Goal: Find specific page/section: Find specific page/section

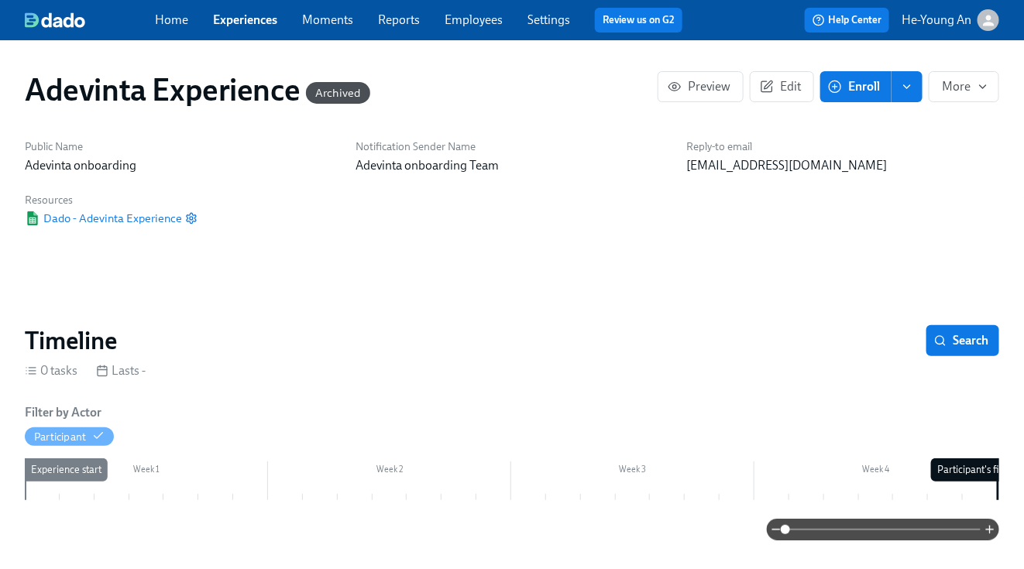
click at [251, 25] on link "Experiences" at bounding box center [245, 19] width 64 height 15
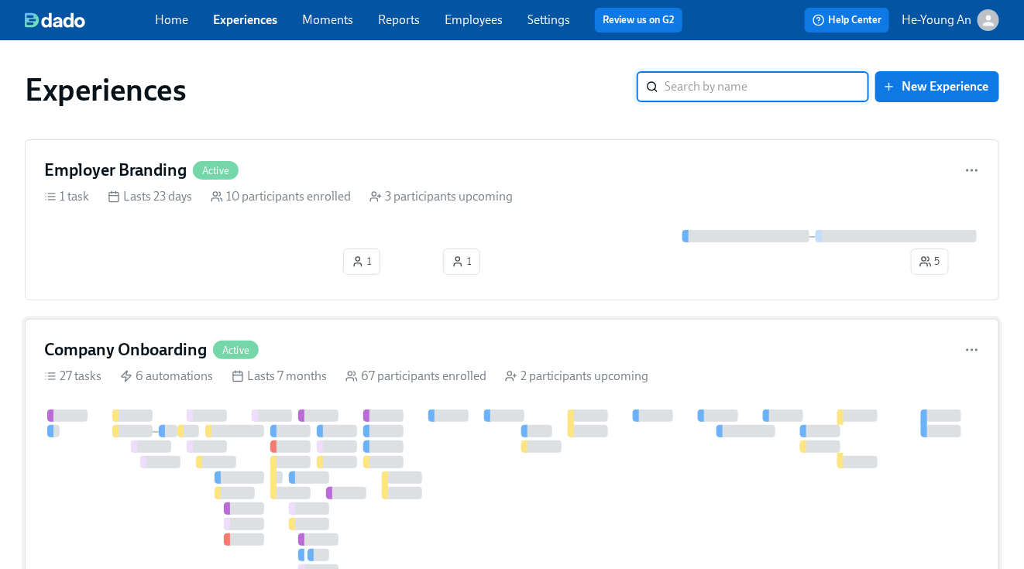
click at [422, 390] on div "Company Onboarding Active 27 tasks 6 automations Lasts 7 months 67 participants…" at bounding box center [512, 508] width 974 height 378
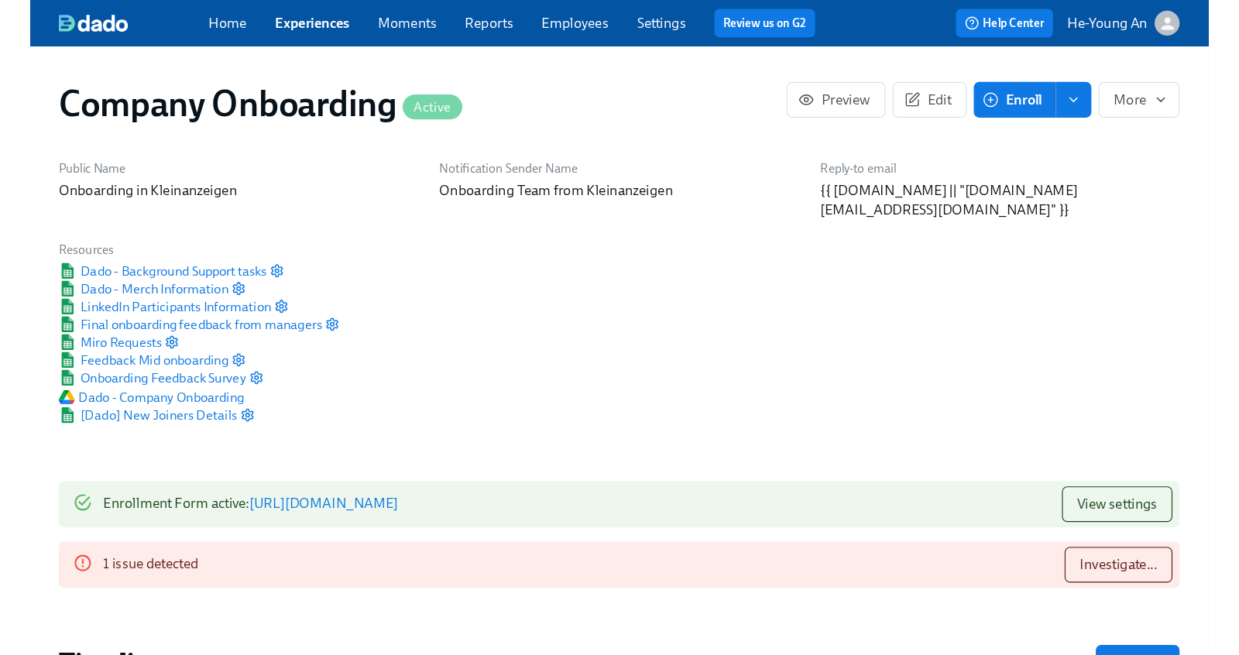
scroll to position [0, 46242]
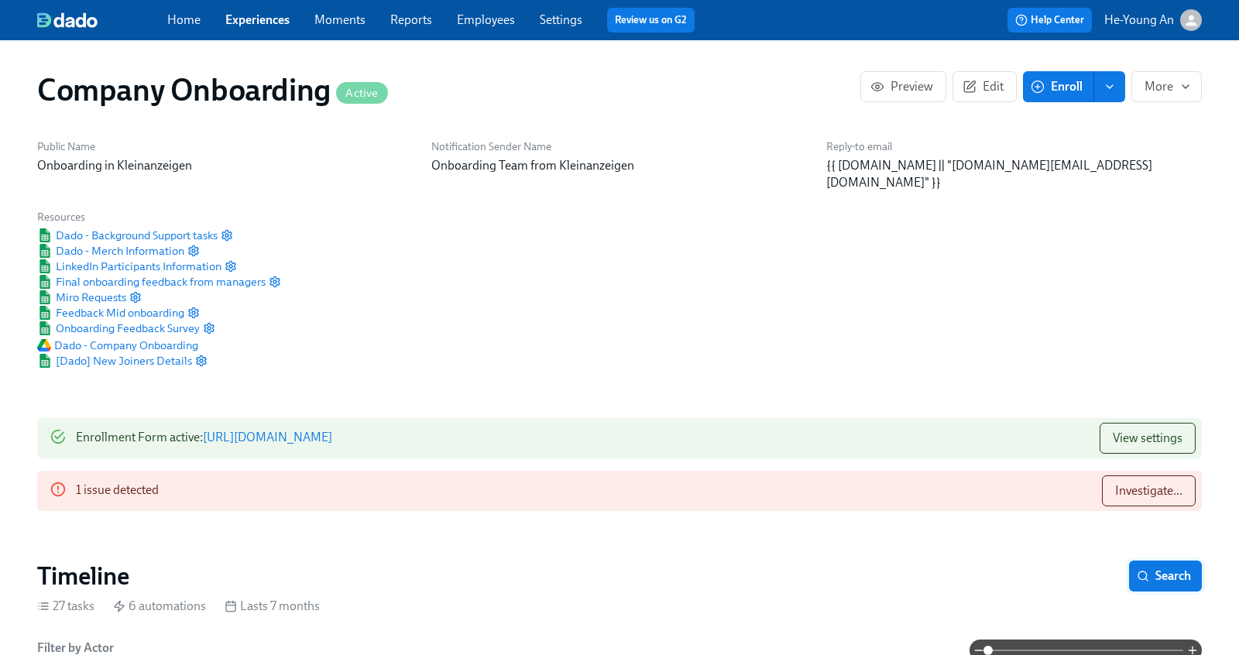
click at [1023, 568] on span "Search" at bounding box center [1165, 575] width 51 height 15
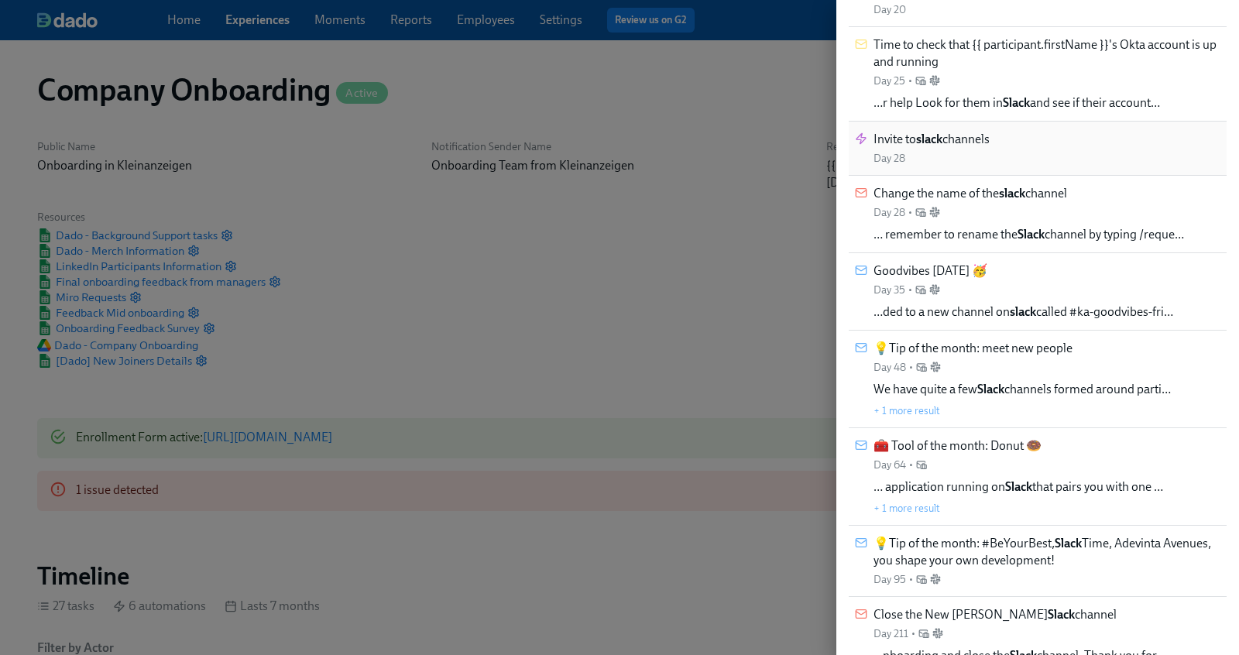
scroll to position [233, 0]
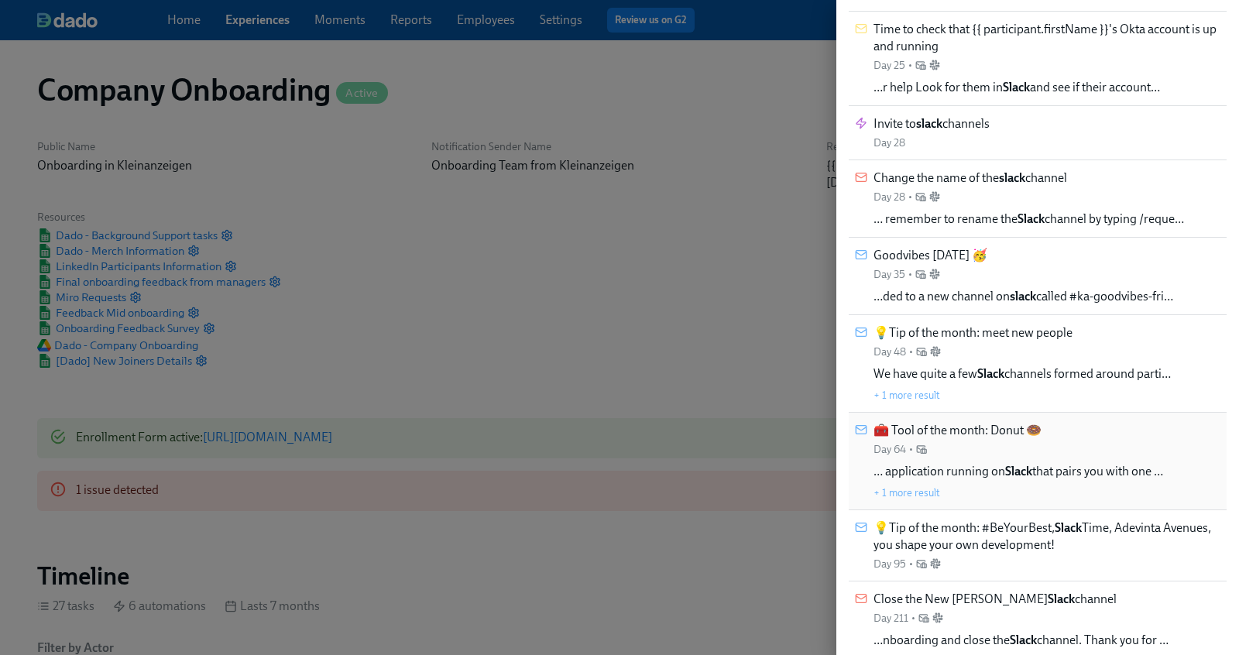
type input "slack"
click at [1023, 435] on div "🧰 Tool of the month: Donut 🍩 Day 64 • … application running on Slack that pairs…" at bounding box center [1018, 461] width 290 height 78
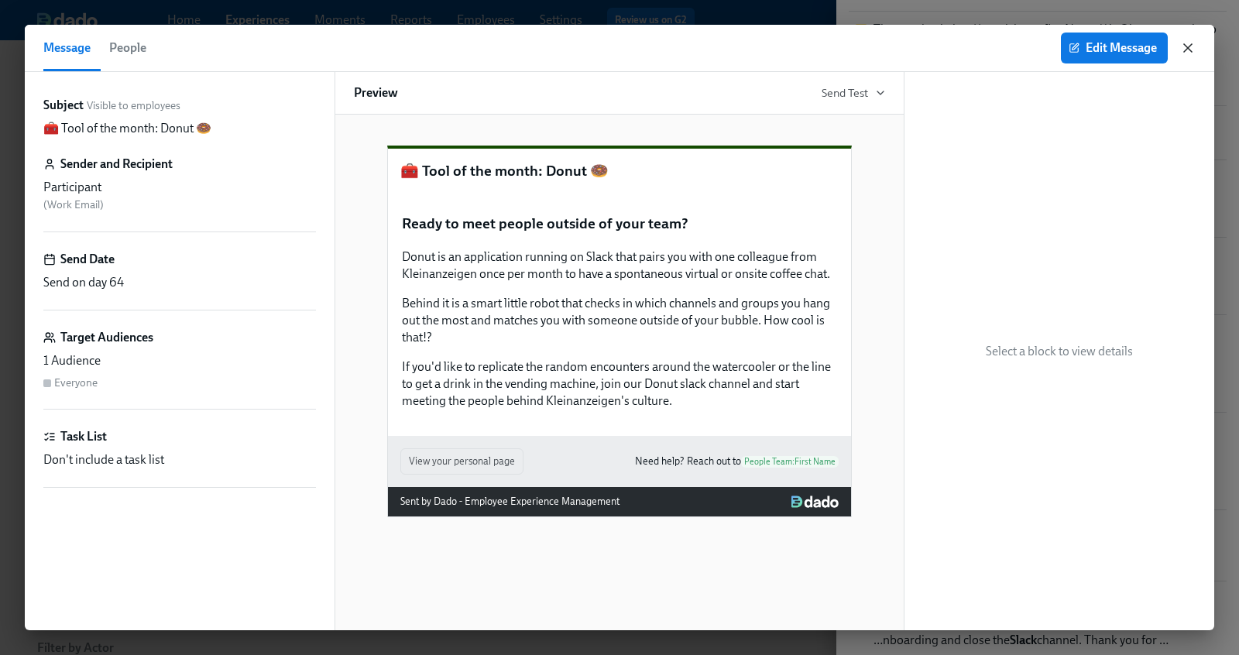
click at [1023, 51] on icon "button" at bounding box center [1188, 48] width 8 height 8
